Goal: Task Accomplishment & Management: Complete application form

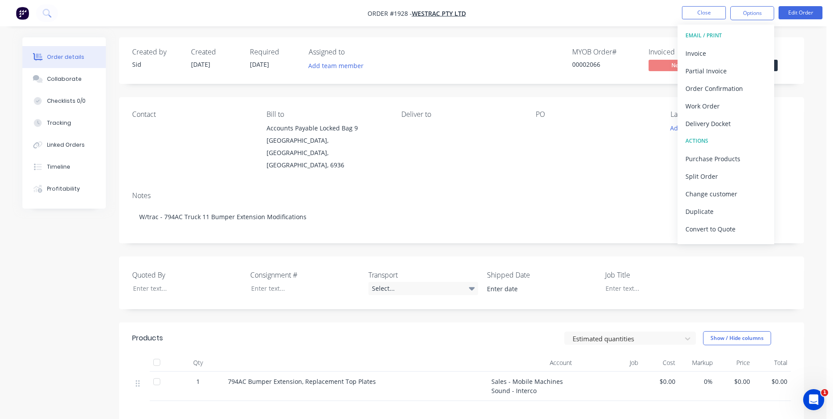
click at [74, 260] on div "Created by Sid Created 29/09/25 Required 29/09/25 Assigned to Add team member M…" at bounding box center [413, 297] width 782 height 520
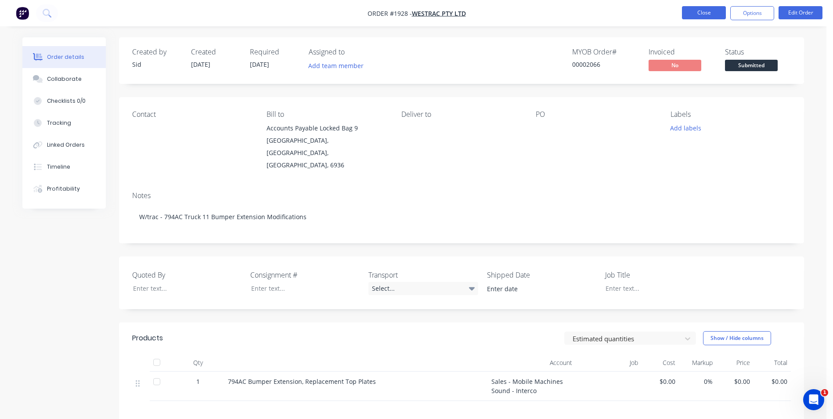
click at [685, 10] on button "Close" at bounding box center [704, 12] width 44 height 13
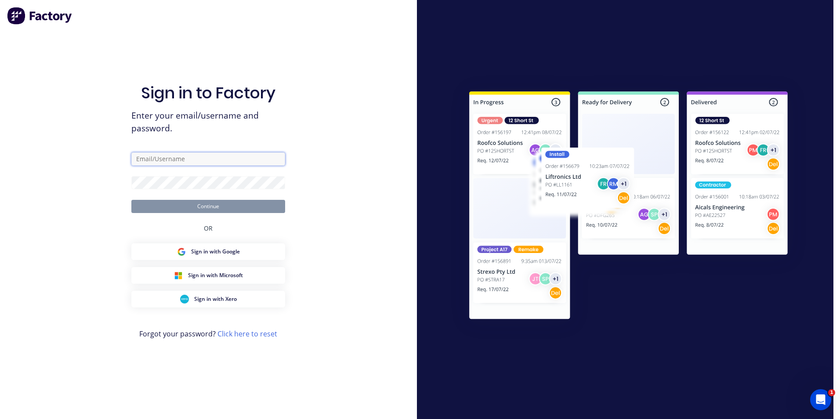
type input "sid.singh@hushpak.com.au"
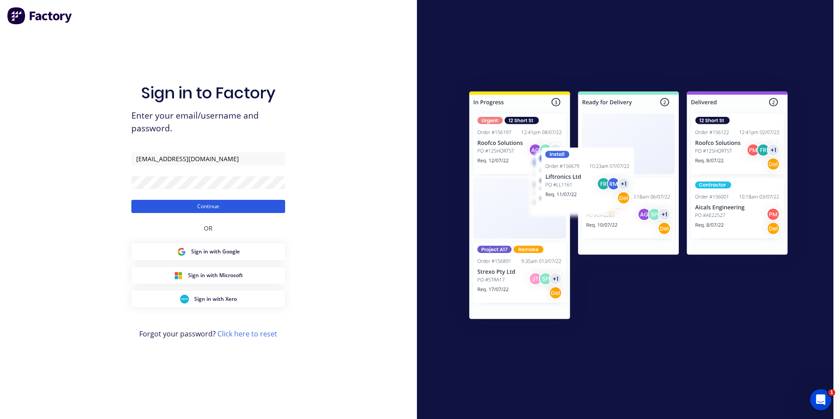
click at [167, 208] on button "Continue" at bounding box center [208, 206] width 154 height 13
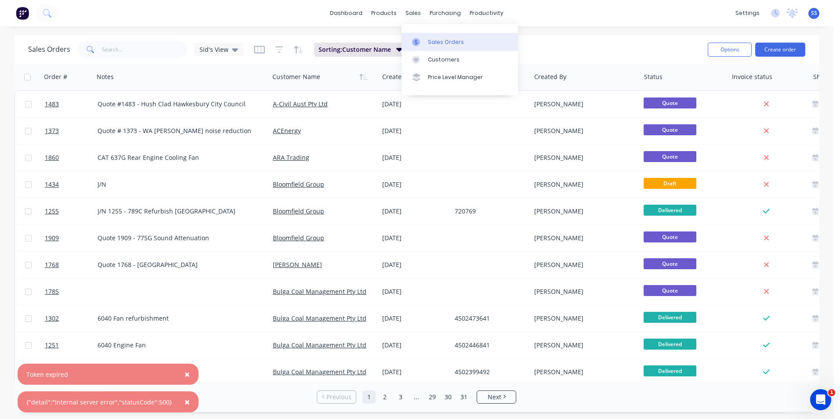
click at [422, 41] on div at bounding box center [418, 42] width 13 height 8
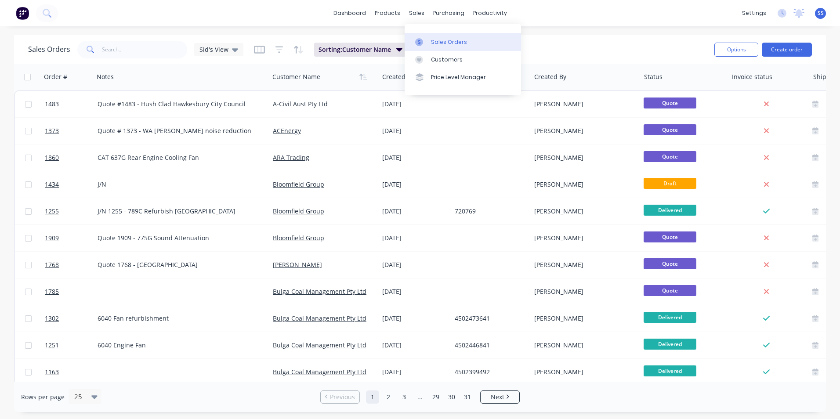
click at [438, 38] on div "Sales Orders" at bounding box center [449, 42] width 36 height 8
click at [778, 51] on button "Create order" at bounding box center [786, 50] width 50 height 14
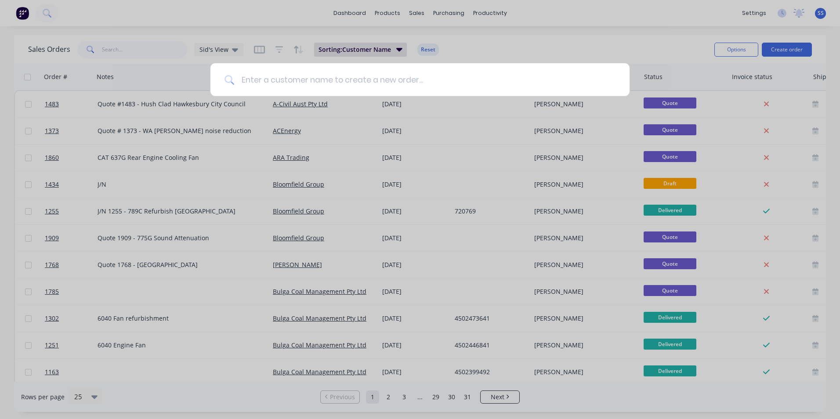
click at [359, 76] on input at bounding box center [424, 79] width 381 height 33
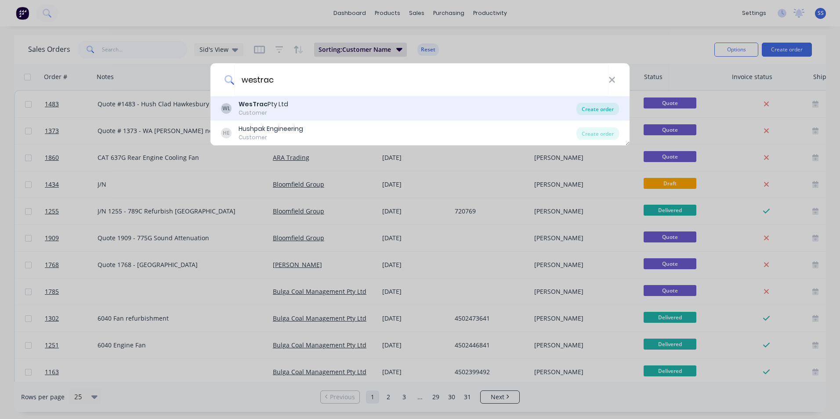
type input "westrac"
click at [599, 110] on div "Create order" at bounding box center [597, 109] width 43 height 12
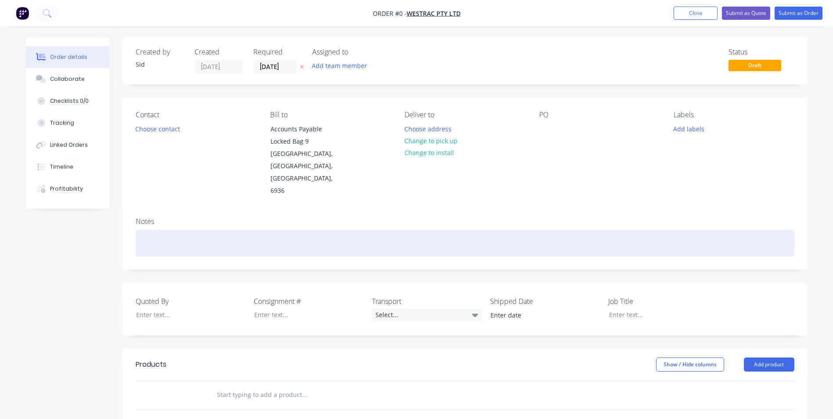
click at [176, 230] on div at bounding box center [465, 243] width 659 height 27
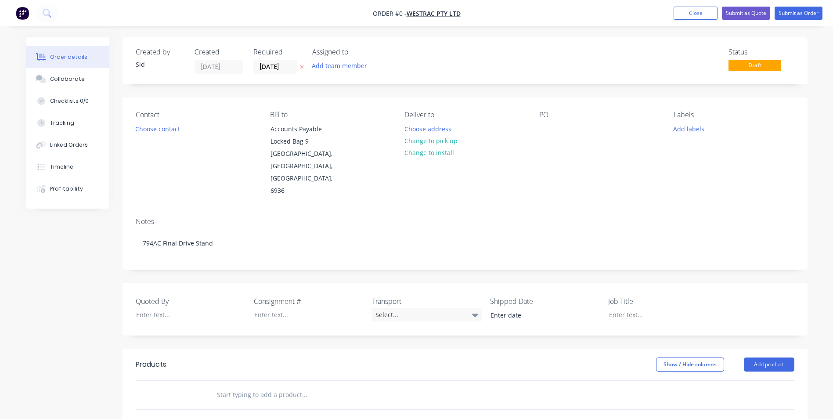
click at [275, 371] on div "Order details Collaborate Checklists 0/0 Tracking Linked Orders Timeline Profit…" at bounding box center [416, 335] width 799 height 596
click at [769, 357] on button "Add product" at bounding box center [769, 364] width 51 height 14
click at [746, 398] on div "Basic product" at bounding box center [753, 404] width 68 height 13
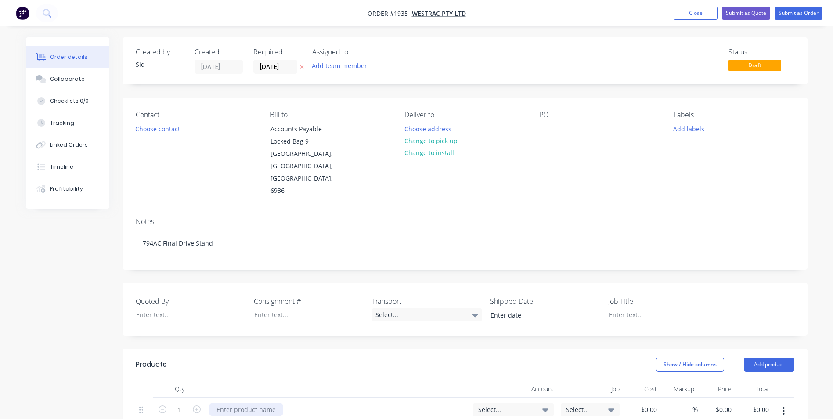
click at [264, 403] on div at bounding box center [245, 409] width 73 height 13
click at [256, 418] on div at bounding box center [262, 424] width 90 height 13
click at [31, 359] on div "Created by [PERSON_NAME] Created [DATE] Required [DATE] Assigned to Add team me…" at bounding box center [417, 363] width 782 height 653
click at [500, 405] on span "Select..." at bounding box center [505, 409] width 55 height 9
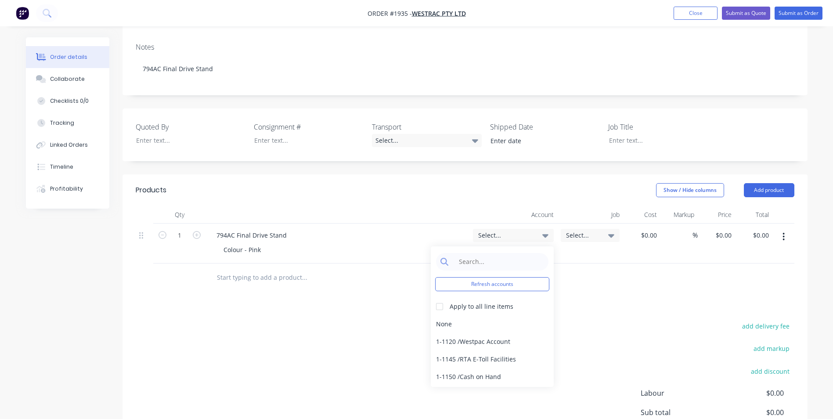
scroll to position [176, 0]
click at [483, 252] on input at bounding box center [499, 261] width 90 height 18
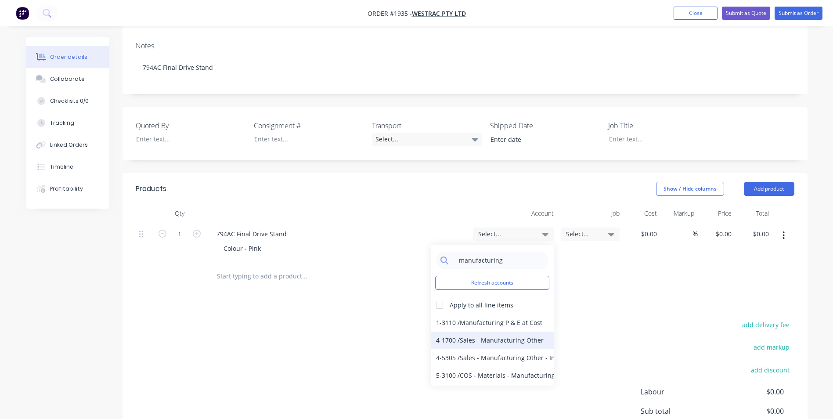
type input "manufacturing"
click at [512, 332] on div "4-1700 / Sales - Manufacturing Other" at bounding box center [492, 341] width 123 height 18
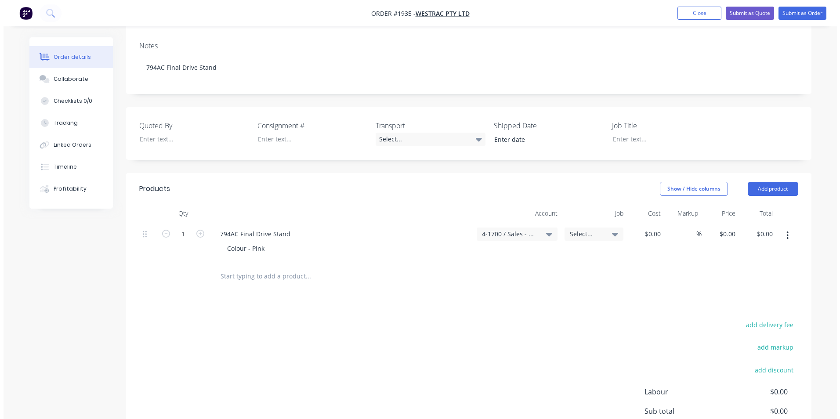
scroll to position [0, 0]
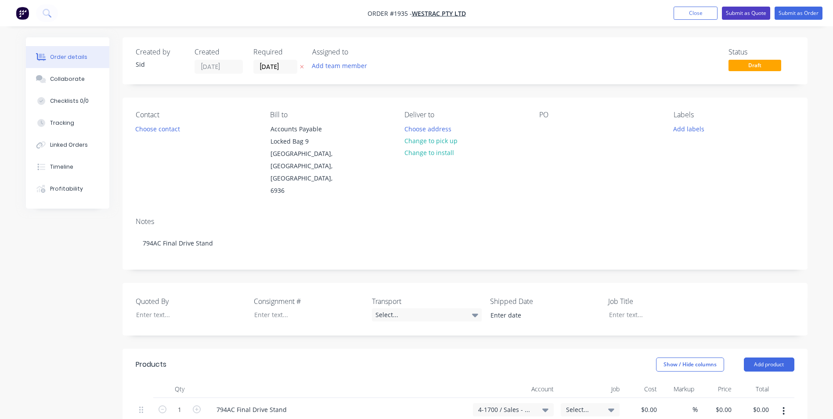
click at [743, 14] on button "Submit as Quote" at bounding box center [746, 13] width 48 height 13
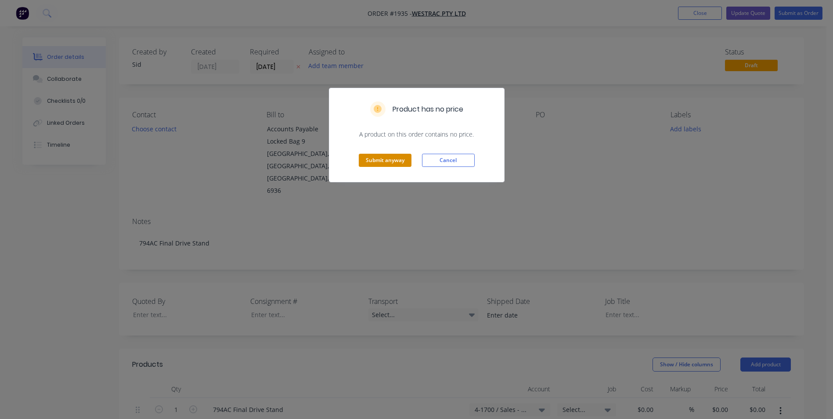
click at [379, 163] on button "Submit anyway" at bounding box center [385, 160] width 53 height 13
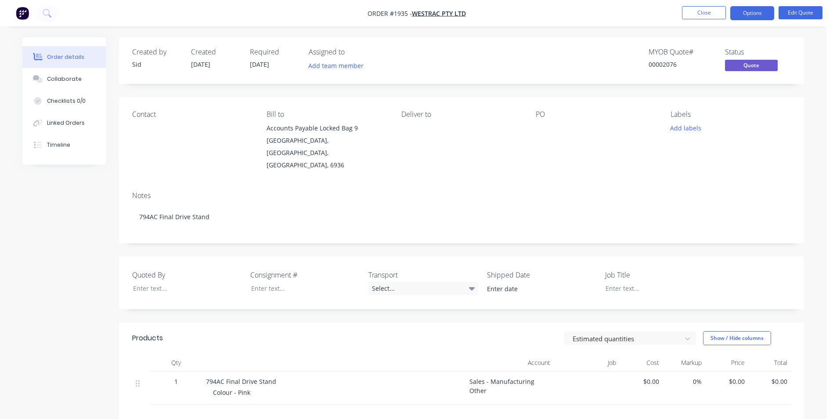
click at [36, 213] on div "Created by [PERSON_NAME] Created [DATE] Required [DATE] Assigned to Add team me…" at bounding box center [413, 298] width 782 height 523
click at [28, 304] on div "Created by [PERSON_NAME] Created [DATE] Required [DATE] Assigned to Add team me…" at bounding box center [413, 298] width 782 height 523
click at [691, 11] on button "Close" at bounding box center [704, 12] width 44 height 13
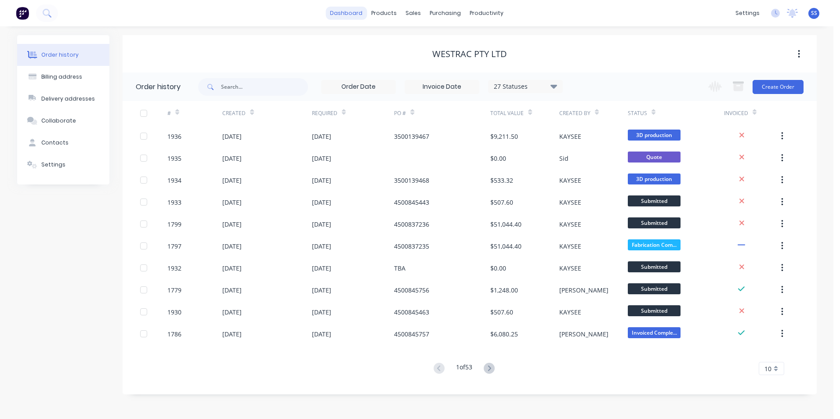
click at [350, 9] on link "dashboard" at bounding box center [345, 13] width 41 height 13
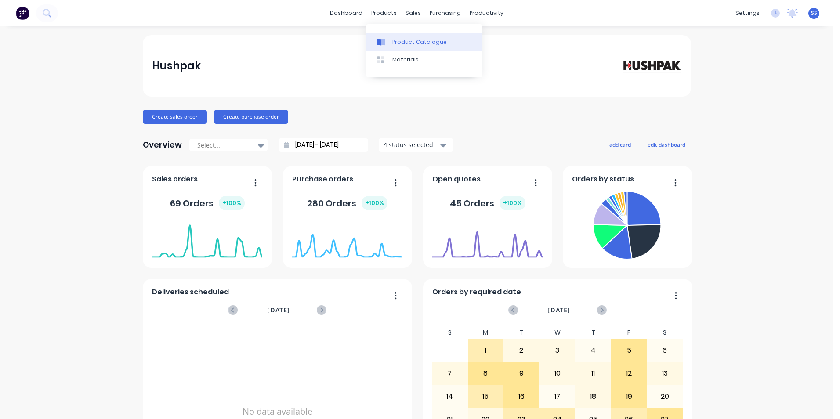
click at [390, 42] on link "Product Catalogue" at bounding box center [424, 42] width 116 height 18
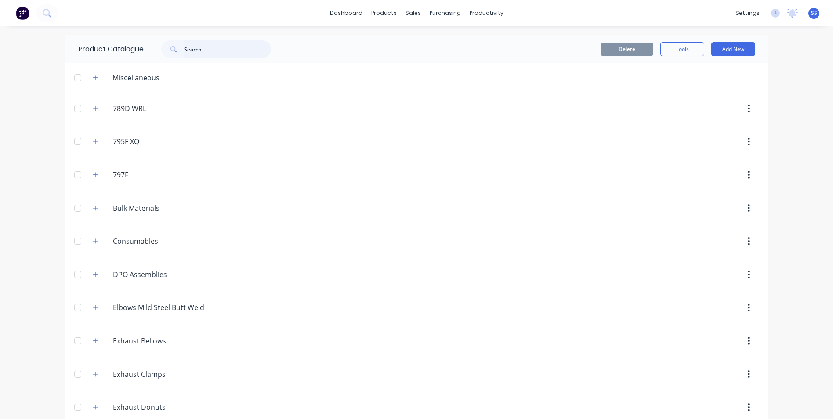
click at [205, 44] on input "text" at bounding box center [227, 49] width 87 height 18
click at [200, 53] on input "text" at bounding box center [227, 49] width 87 height 18
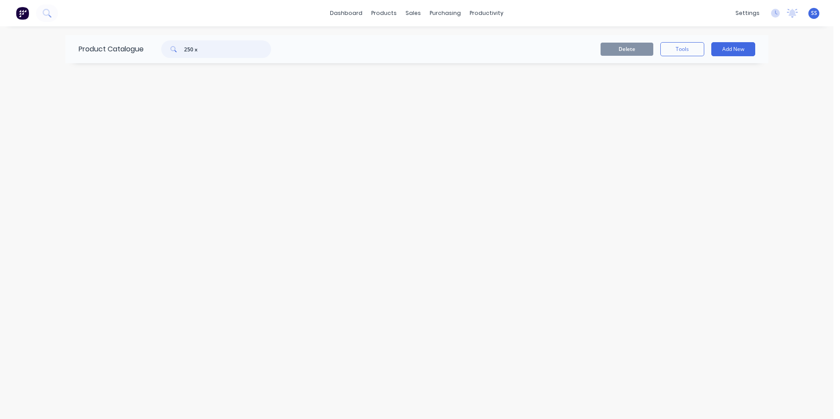
drag, startPoint x: 211, startPoint y: 52, endPoint x: 137, endPoint y: 47, distance: 74.4
click at [137, 47] on div "Product Catalogue 250 x" at bounding box center [178, 49] width 227 height 28
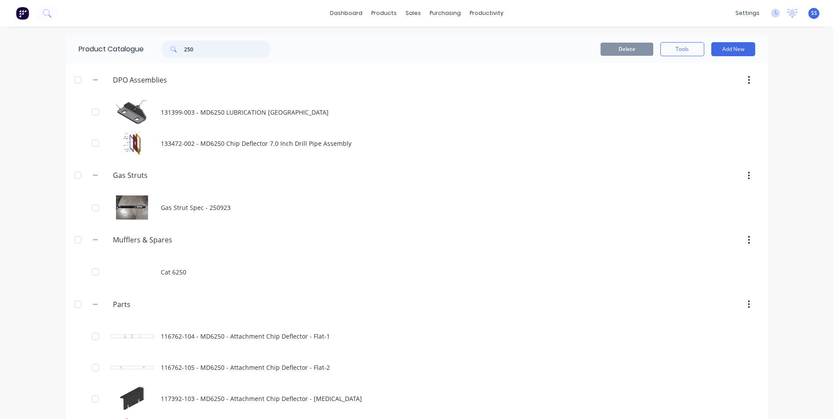
type input "250"
click at [23, 175] on div "dashboard products sales purchasing productivity dashboard products Product Cat…" at bounding box center [416, 209] width 833 height 419
drag, startPoint x: 208, startPoint y: 49, endPoint x: 155, endPoint y: 51, distance: 53.2
click at [155, 51] on div "250" at bounding box center [211, 49] width 119 height 18
click at [29, 83] on div "dashboard products sales purchasing productivity dashboard products Product Cat…" at bounding box center [416, 209] width 833 height 419
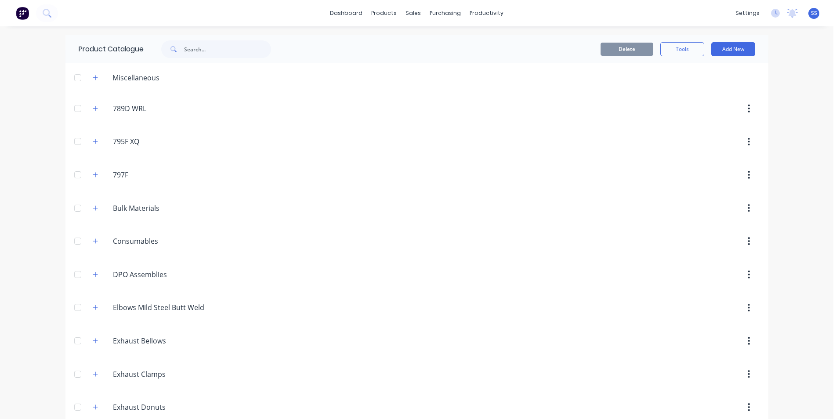
click at [25, 137] on div "dashboard products sales purchasing productivity dashboard products Product Cat…" at bounding box center [416, 209] width 833 height 419
